Goal: Navigation & Orientation: Find specific page/section

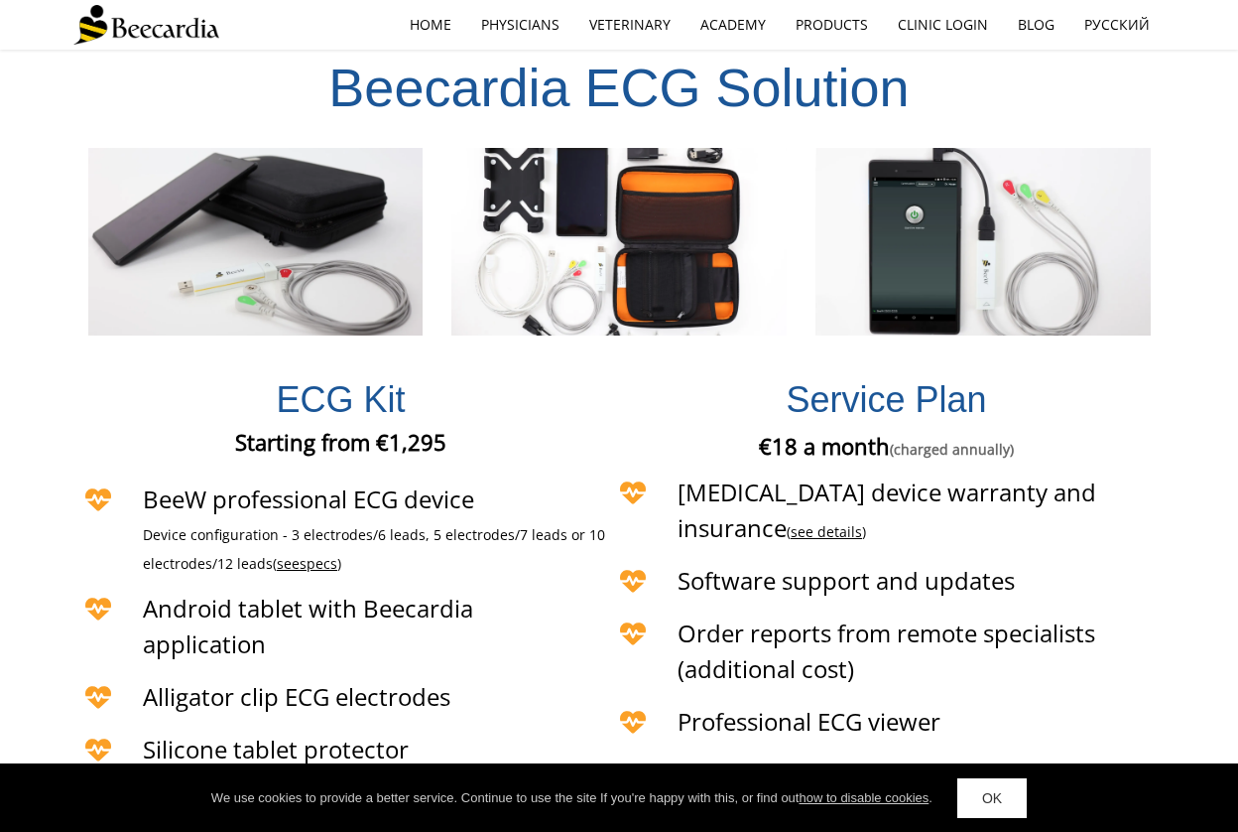
scroll to position [4048, 0]
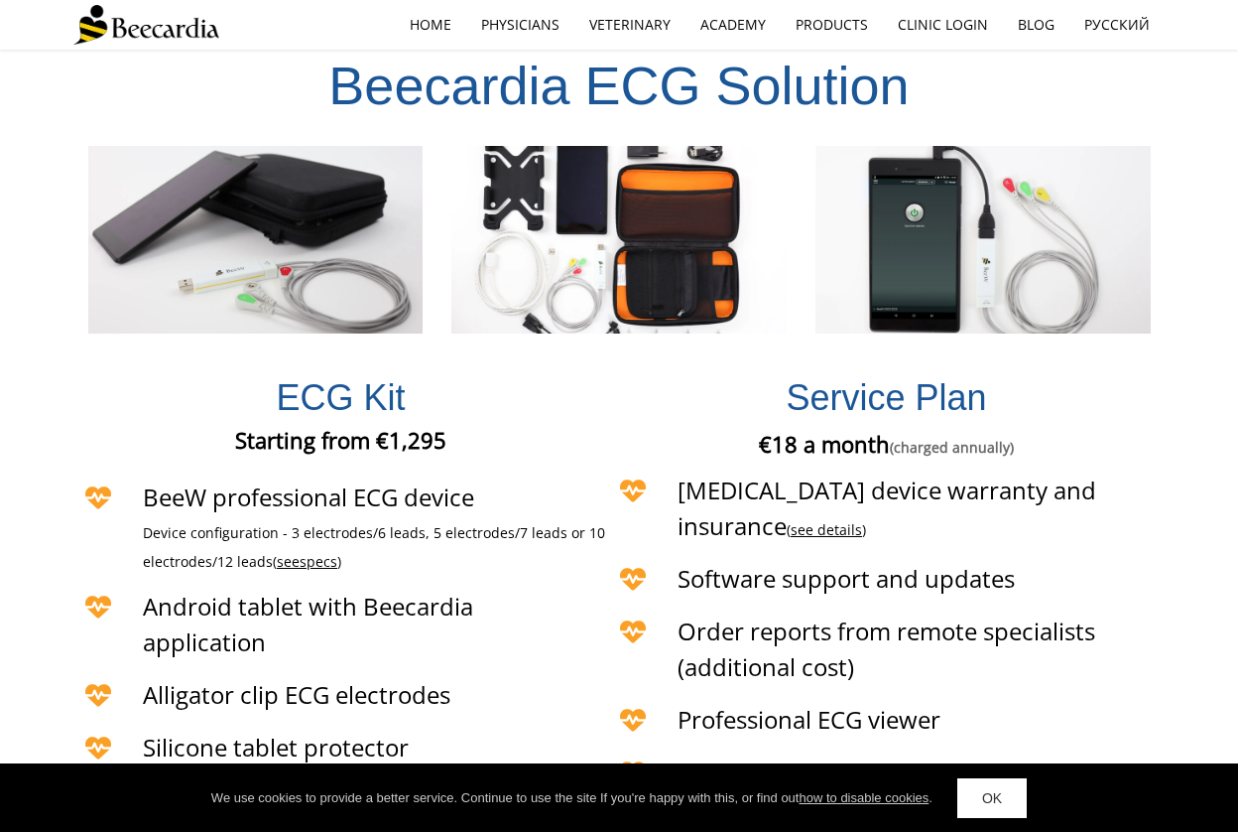
click at [296, 515] on h4 "Device configuration - 3 electrodes/6 leads, 5 electrodes/7 leads or 10 electro…" at bounding box center [375, 544] width 465 height 58
click at [299, 552] on span "see" at bounding box center [288, 561] width 23 height 19
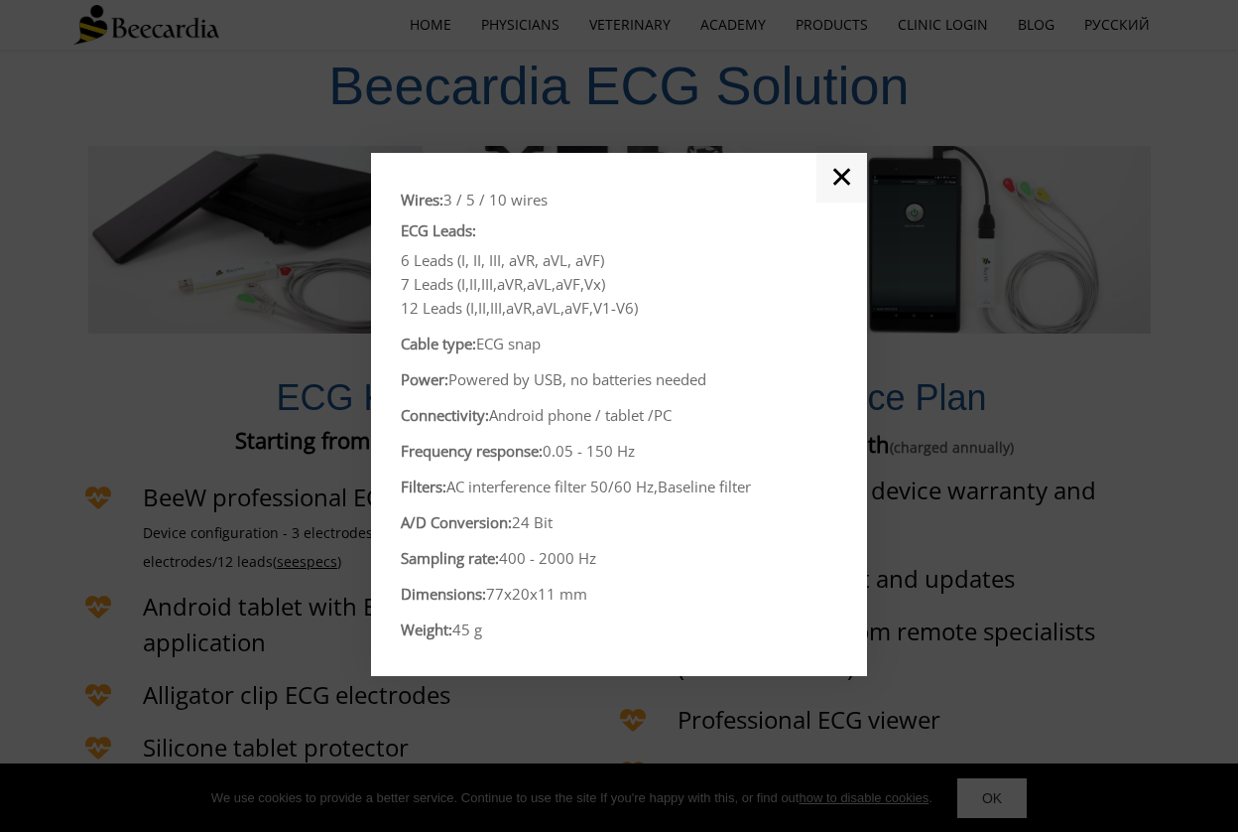
click at [834, 183] on link "✕" at bounding box center [842, 178] width 51 height 50
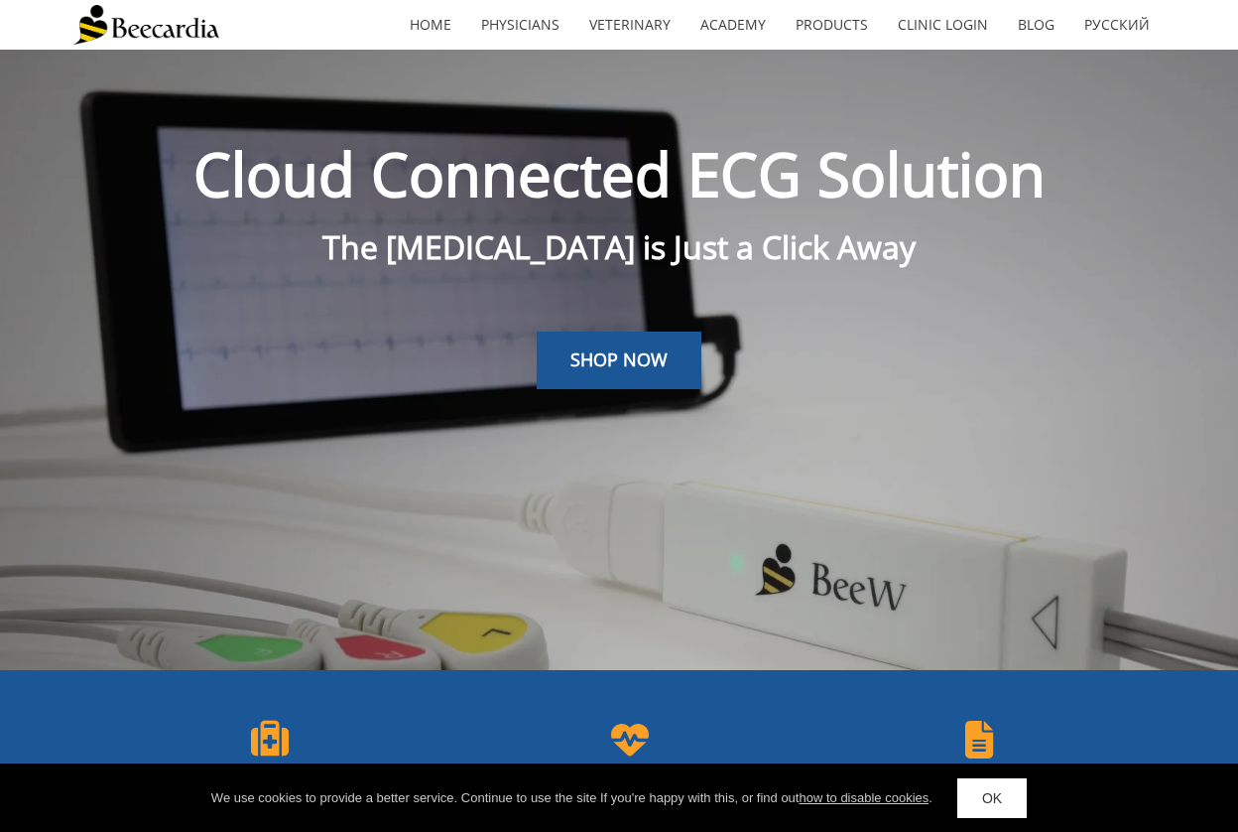
scroll to position [0, 0]
click at [594, 374] on link "SHOP NOW" at bounding box center [619, 360] width 165 height 58
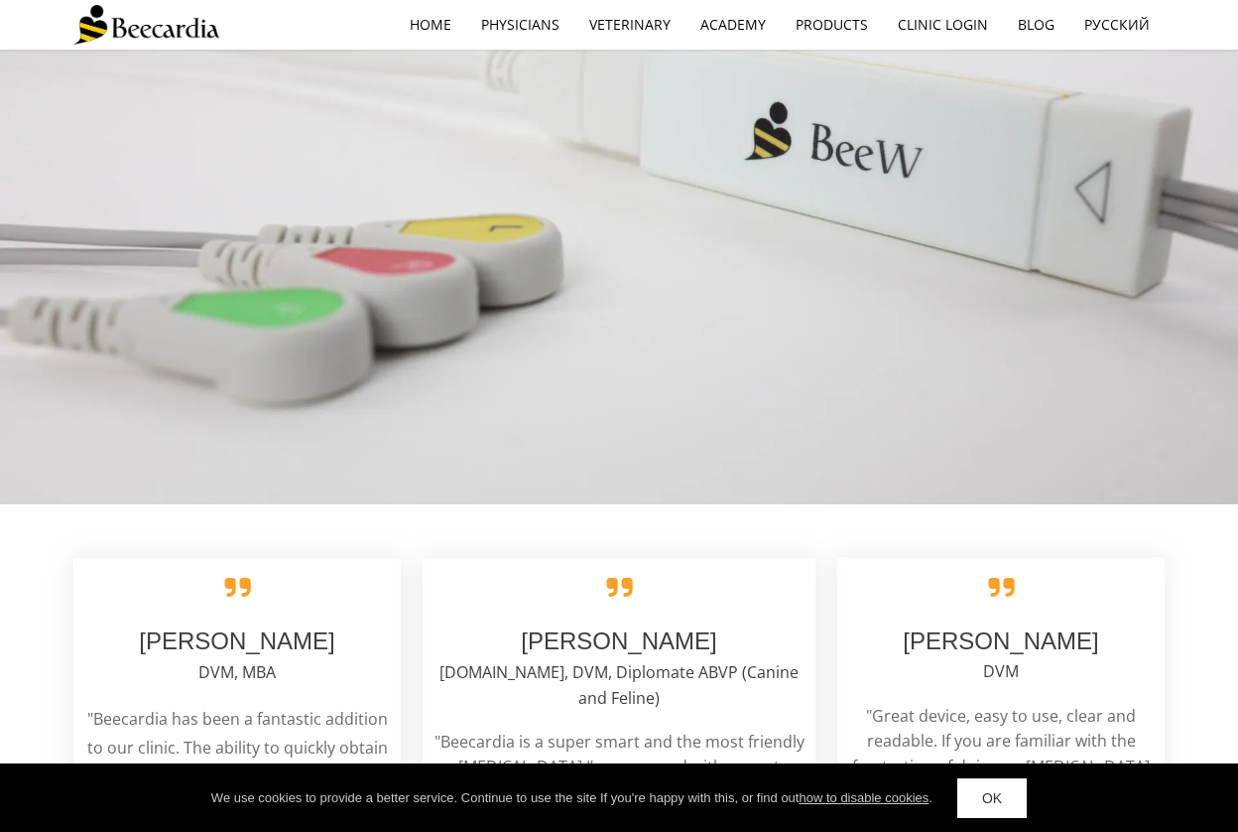
scroll to position [3053, 0]
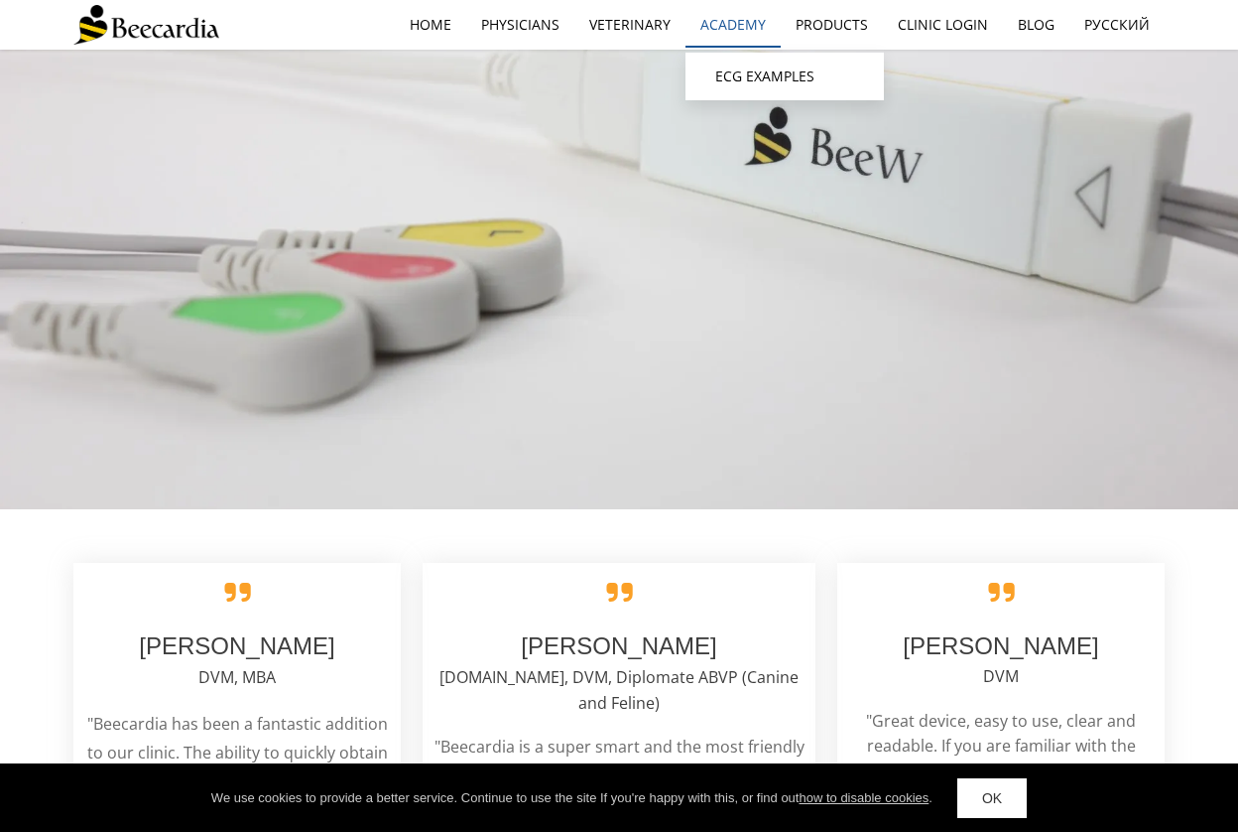
click at [744, 40] on link "Academy" at bounding box center [733, 25] width 95 height 46
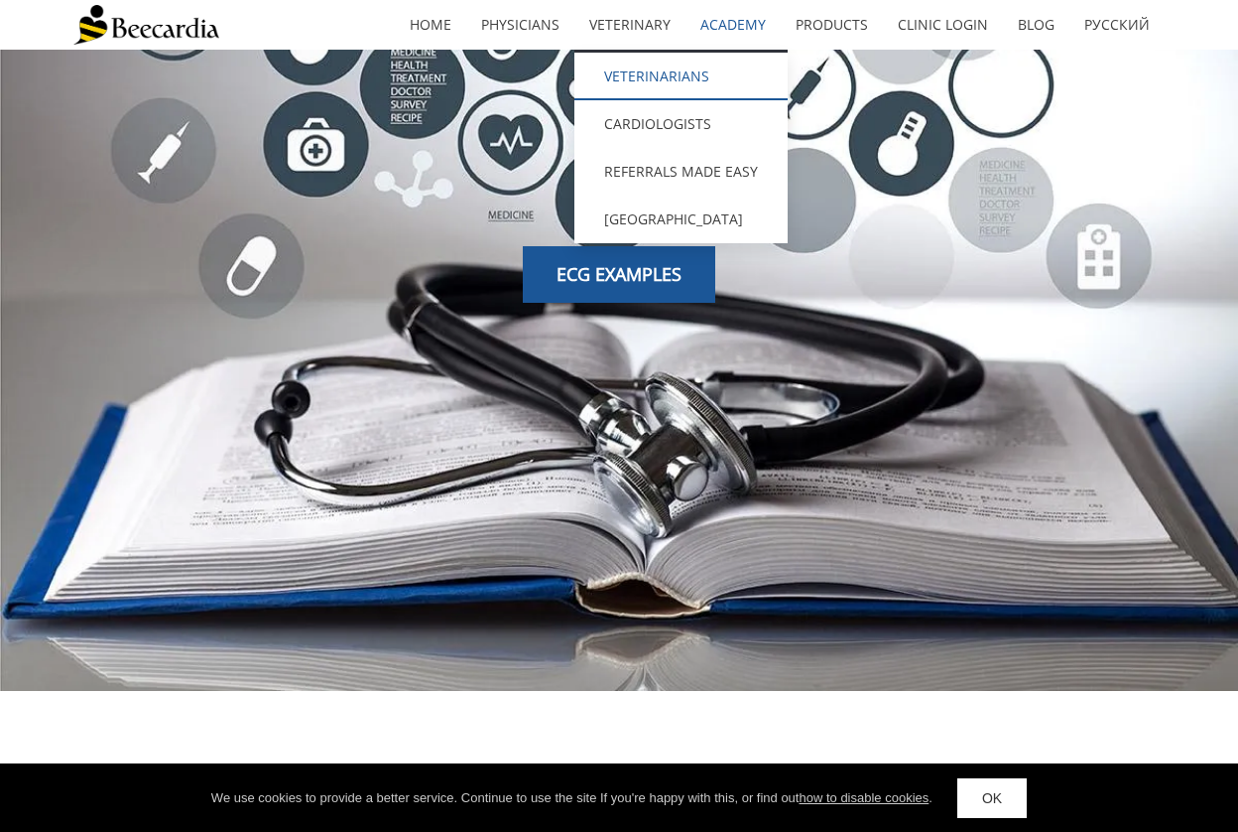
click at [650, 81] on link "Veterinarians" at bounding box center [681, 77] width 213 height 48
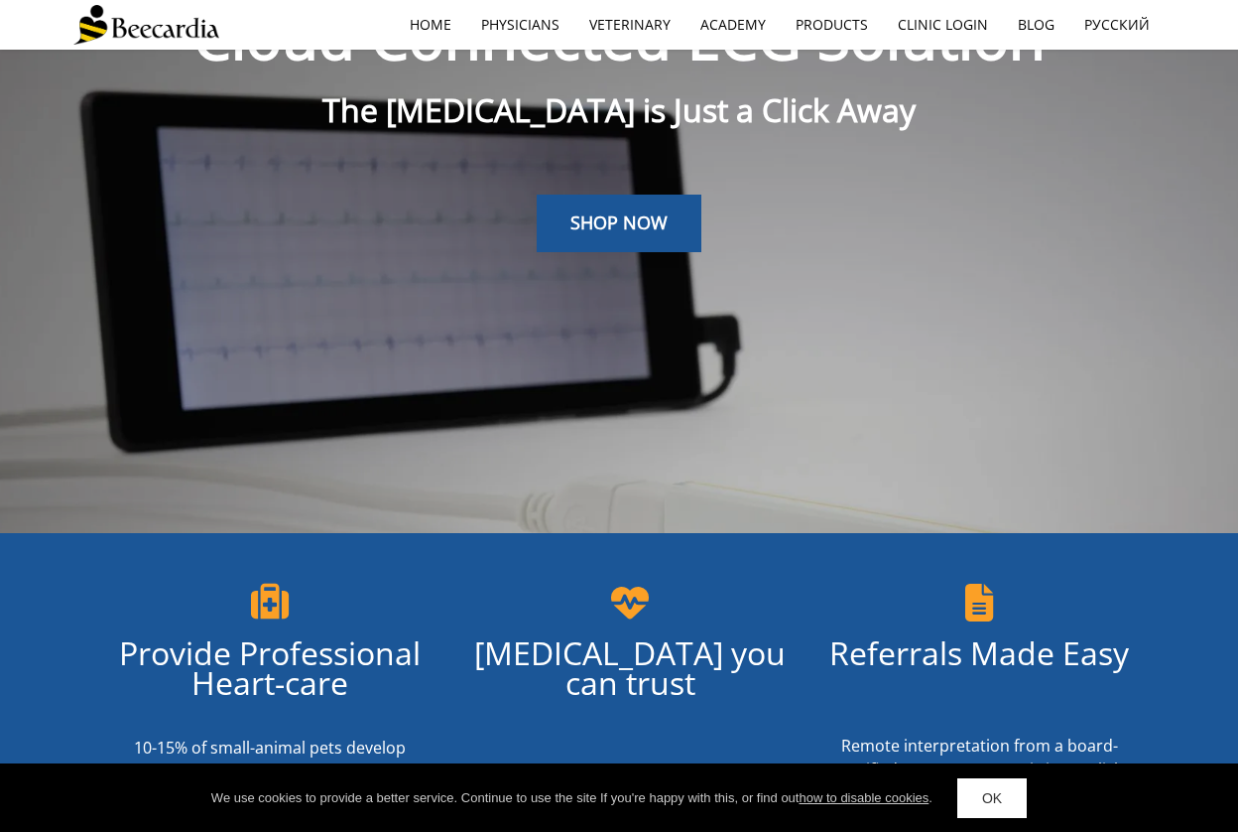
scroll to position [98, 0]
